Goal: Task Accomplishment & Management: Manage account settings

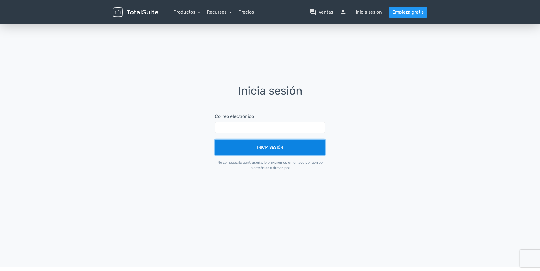
click at [272, 150] on button "Inicia sesión" at bounding box center [270, 148] width 110 height 16
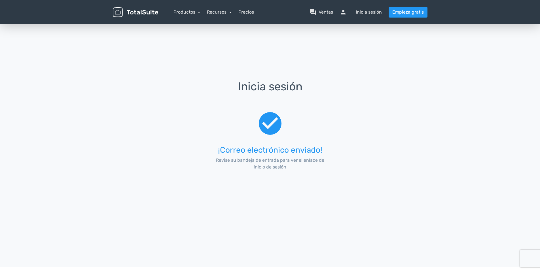
click at [273, 124] on span "check_circle" at bounding box center [270, 124] width 27 height 30
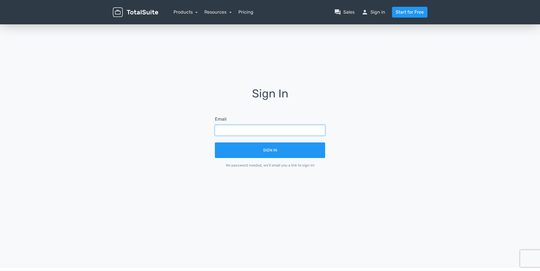
click at [221, 127] on input "text" at bounding box center [270, 130] width 110 height 11
type input "mileidysbp73@gmail.com"
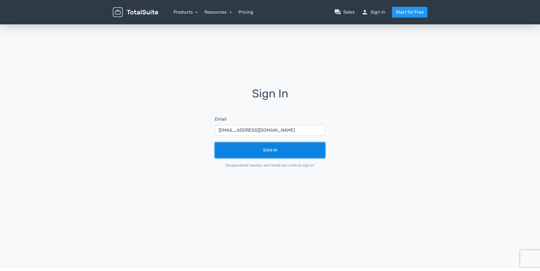
click at [280, 152] on button "Sign In" at bounding box center [270, 151] width 110 height 16
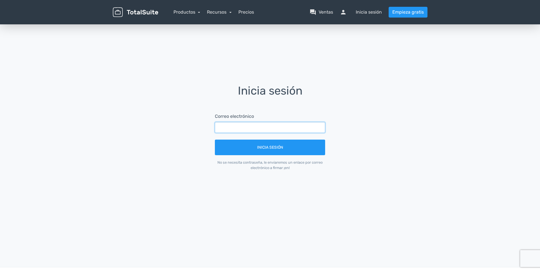
click at [226, 130] on input "text" at bounding box center [270, 127] width 110 height 11
type input "[EMAIL_ADDRESS][DOMAIN_NAME]"
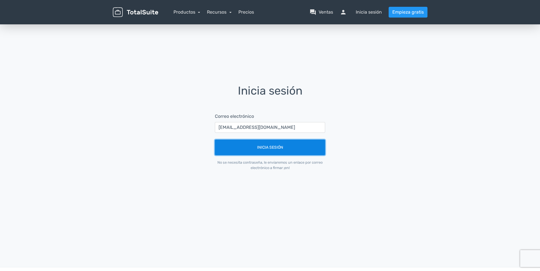
click at [262, 149] on button "Inicia sesión" at bounding box center [270, 148] width 110 height 16
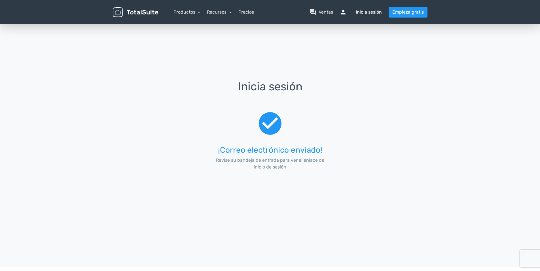
click at [370, 11] on font "Inicia sesión" at bounding box center [369, 12] width 26 height 7
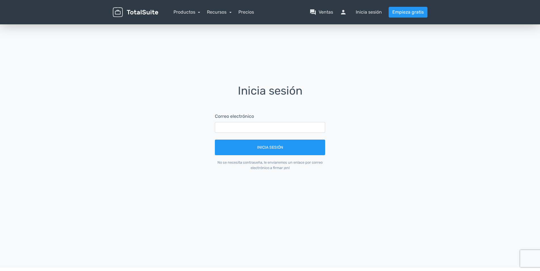
click at [279, 88] on h1 "Inicia sesión" at bounding box center [270, 95] width 126 height 20
click at [366, 12] on font "Inicia sesión" at bounding box center [369, 12] width 26 height 7
